Goal: Transaction & Acquisition: Purchase product/service

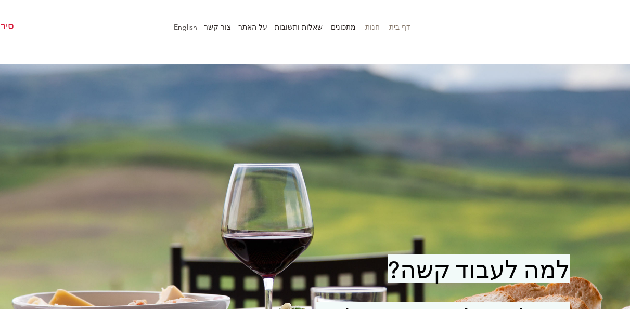
click at [375, 28] on p "חנות" at bounding box center [372, 27] width 25 height 16
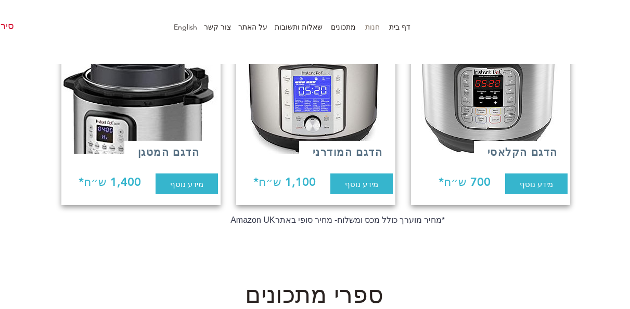
scroll to position [312, 0]
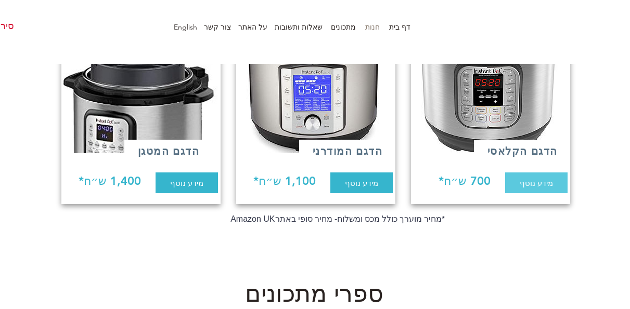
click at [540, 179] on span "מידע נוסף" at bounding box center [535, 183] width 33 height 11
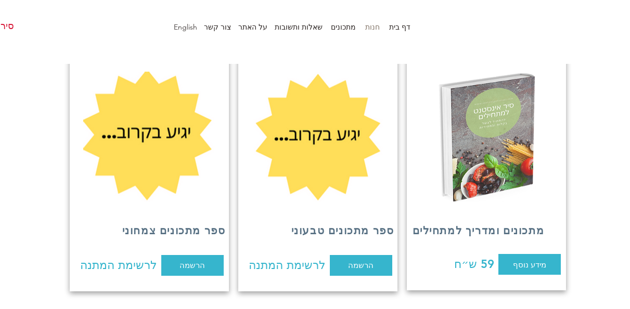
scroll to position [624, 0]
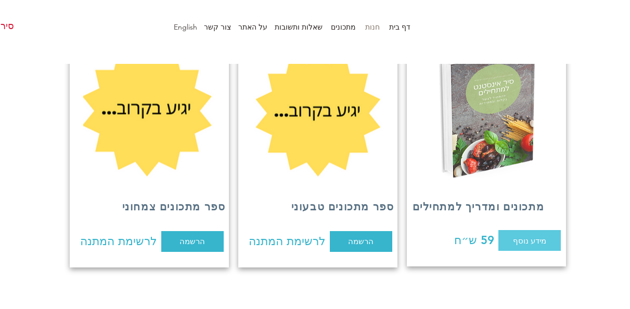
click at [514, 236] on span "מידע נוסף" at bounding box center [529, 241] width 33 height 11
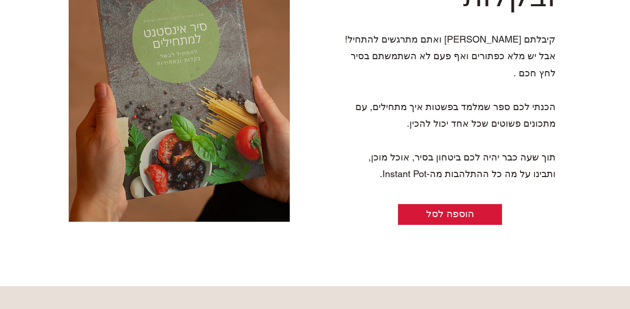
scroll to position [104, 0]
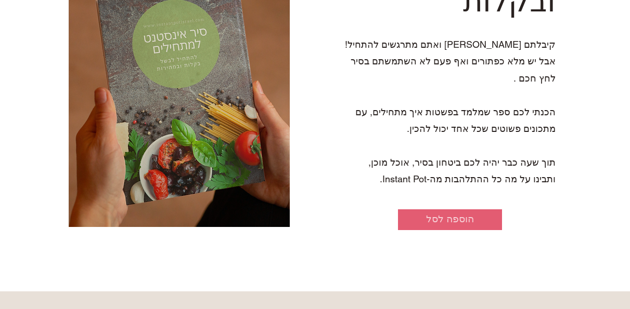
click at [444, 225] on span "הוספה לסל" at bounding box center [450, 219] width 104 height 15
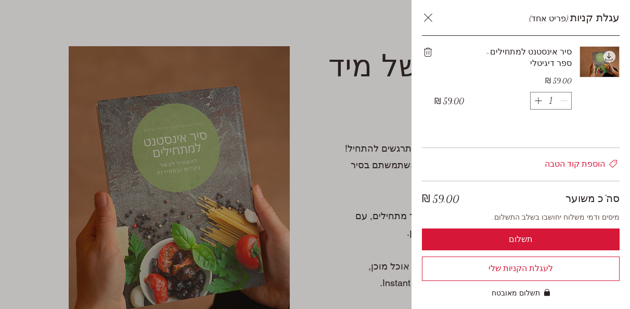
scroll to position [0, 0]
drag, startPoint x: 571, startPoint y: 48, endPoint x: 552, endPoint y: 64, distance: 25.1
click at [430, 52] on icon "הסר את סיר אינסטנט למתחילים- ספר דיגיטלי מעגלת הקניות" at bounding box center [428, 52] width 8 height 9
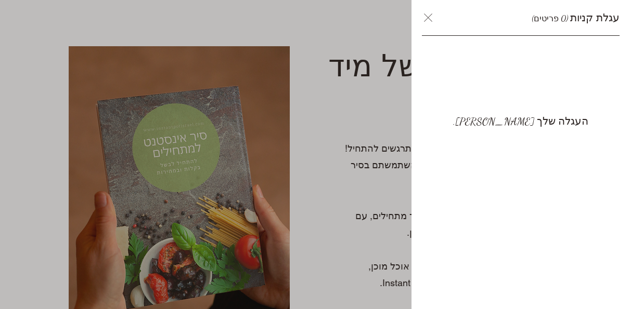
click at [426, 20] on icon "Close cart" at bounding box center [428, 17] width 12 height 12
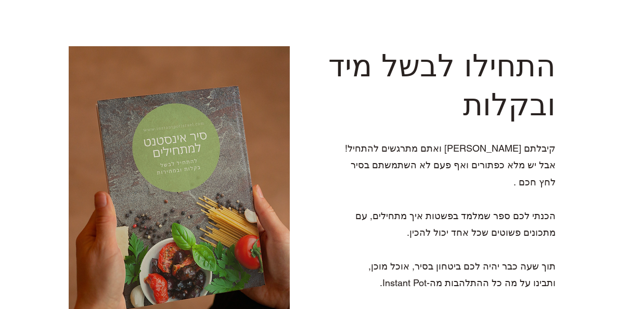
scroll to position [104, 0]
